Goal: Check status: Check status

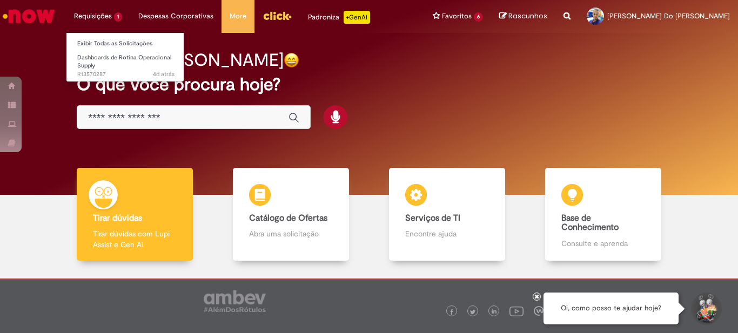
click at [100, 10] on li "Requisições 1 Exibir Todas as Solicitações Dashboards de Rotina Operacional Sup…" at bounding box center [98, 16] width 64 height 32
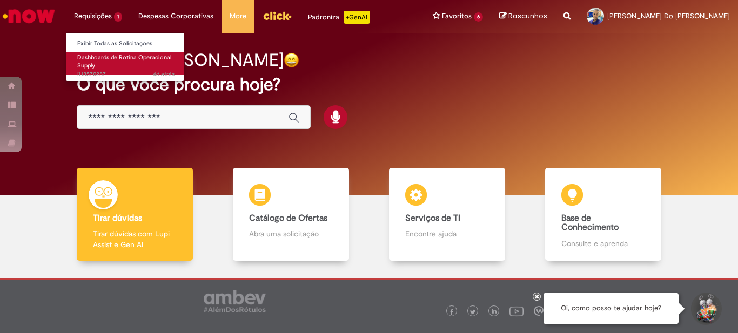
click at [125, 52] on link "Dashboards de Rotina Operacional Supply 4d atrás 4 dias atrás R13570287" at bounding box center [125, 63] width 119 height 23
click at [129, 63] on link "Dashboards de Rotina Operacional Supply 4d atrás 4 dias atrás R13570287" at bounding box center [125, 63] width 119 height 23
click at [131, 56] on span "Dashboards de Rotina Operacional Supply" at bounding box center [124, 61] width 94 height 17
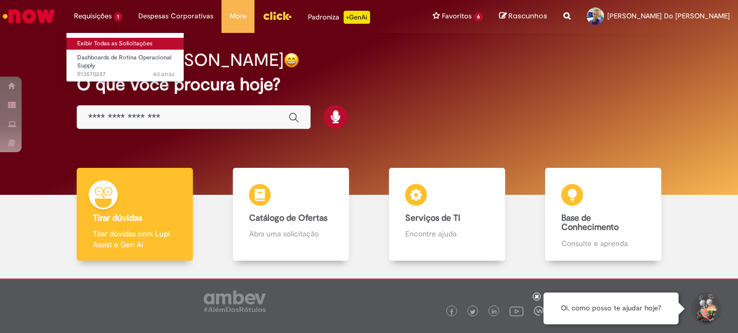
click at [128, 44] on link "Exibir Todas as Solicitações" at bounding box center [125, 44] width 119 height 12
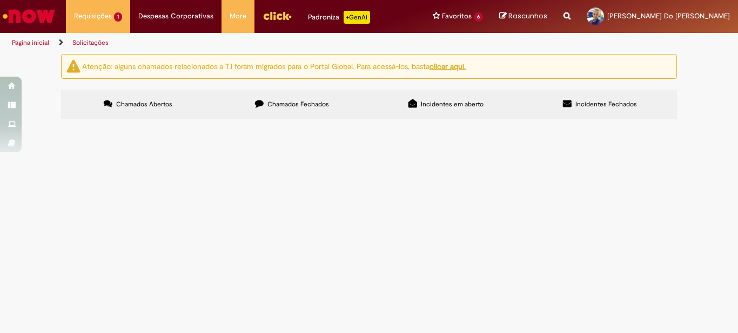
click at [0, 0] on td at bounding box center [0, 0] width 0 height 0
drag, startPoint x: 248, startPoint y: 187, endPoint x: 284, endPoint y: 195, distance: 36.6
click at [0, 0] on span "Dashboards de Rotina Operacional Supply" at bounding box center [0, 0] width 0 height 0
click at [0, 0] on img at bounding box center [0, 0] width 0 height 0
click at [0, 0] on div "Linhas 1 − 1 de 1" at bounding box center [0, 0] width 0 height 0
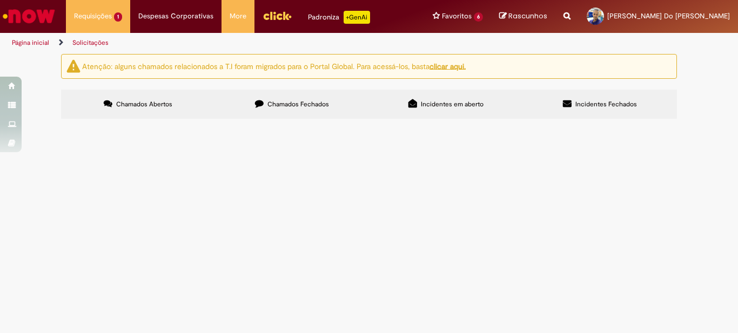
click at [594, 187] on main "Solicitações Atenção: alguns chamados relacionados a T.I foram migrados para o …" at bounding box center [369, 193] width 738 height 280
